Goal: Navigation & Orientation: Find specific page/section

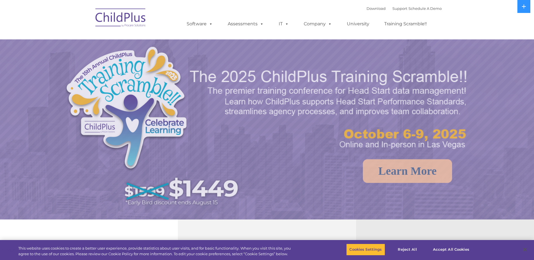
select select "MEDIUM"
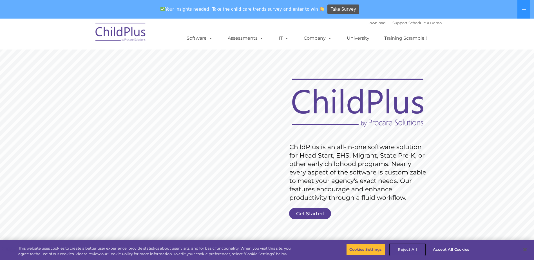
click at [403, 253] on button "Reject All" at bounding box center [407, 250] width 35 height 12
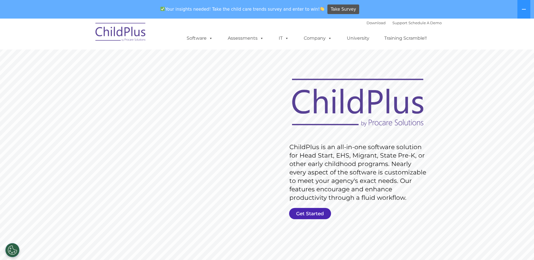
click at [313, 211] on link "Get Started" at bounding box center [310, 213] width 42 height 11
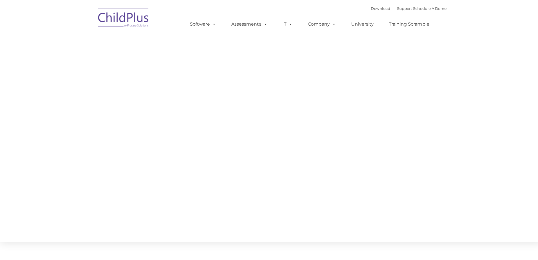
type input ""
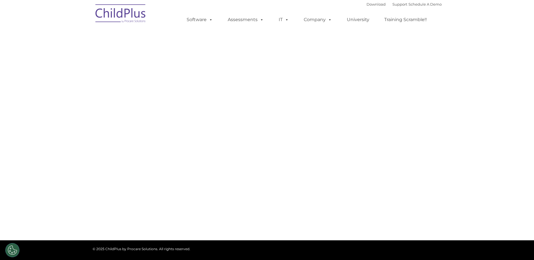
select select "MEDIUM"
